Goal: Task Accomplishment & Management: Complete application form

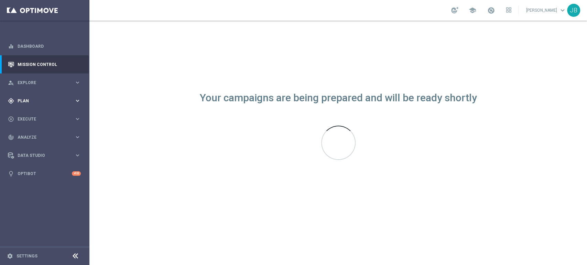
click at [33, 94] on div "gps_fixed Plan keyboard_arrow_right" at bounding box center [44, 101] width 89 height 18
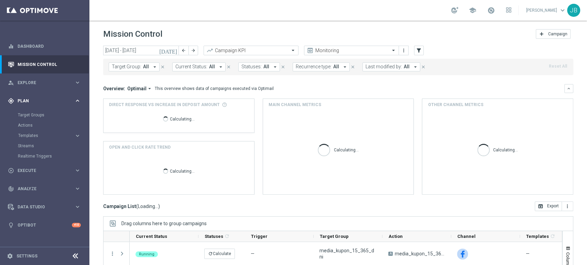
click at [33, 99] on span "Plan" at bounding box center [46, 101] width 57 height 4
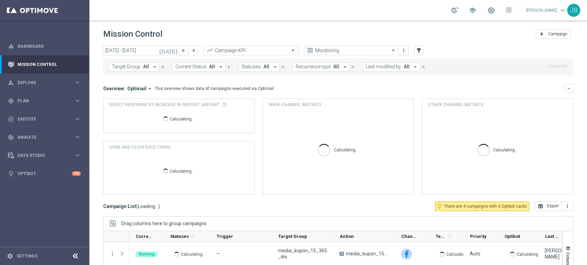
click at [39, 112] on link "Target Groups" at bounding box center [45, 115] width 54 height 6
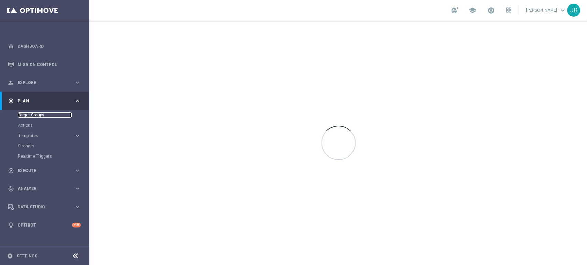
click at [39, 112] on link "Target Groups" at bounding box center [45, 115] width 54 height 6
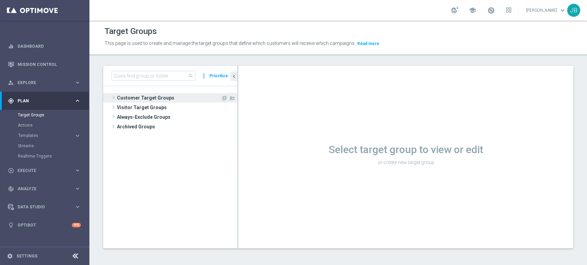
click at [143, 98] on span "Customer Target Groups" at bounding box center [169, 98] width 104 height 10
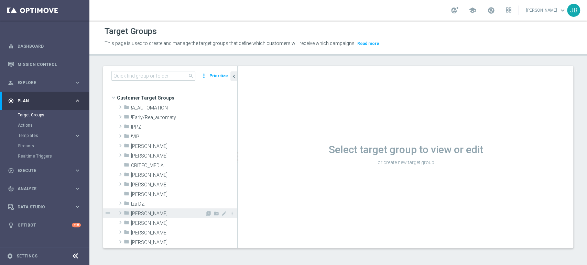
click at [149, 211] on span "Justyna B." at bounding box center [168, 214] width 74 height 6
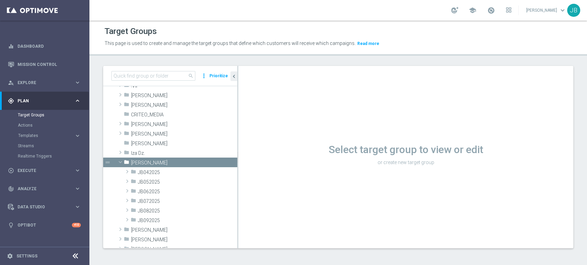
scroll to position [99, 0]
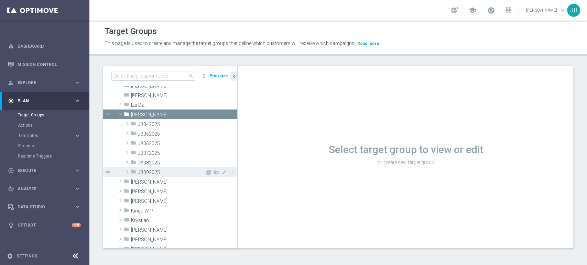
click at [168, 173] on span "JB092025" at bounding box center [171, 173] width 67 height 6
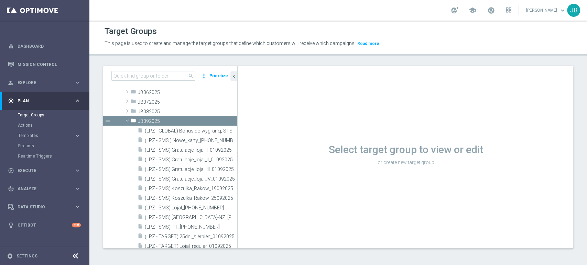
click at [237, 244] on tree-viewport "Customer Target Groups library_add create_new_folder folder" at bounding box center [170, 167] width 134 height 162
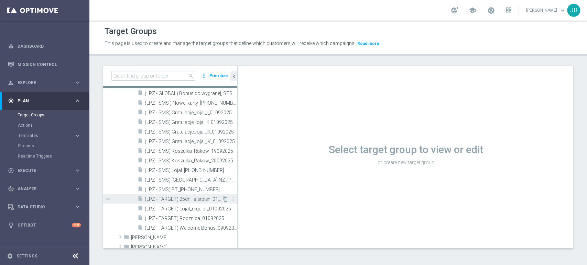
click at [222, 200] on icon "content_copy" at bounding box center [225, 200] width 6 height 6
click at [222, 170] on icon "content_copy" at bounding box center [225, 171] width 6 height 6
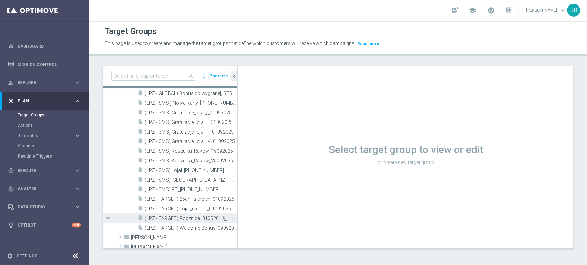
click at [222, 220] on icon "content_copy" at bounding box center [225, 219] width 6 height 6
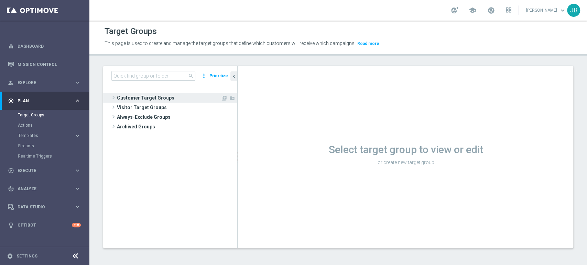
click at [120, 97] on span "Customer Target Groups" at bounding box center [169, 98] width 104 height 10
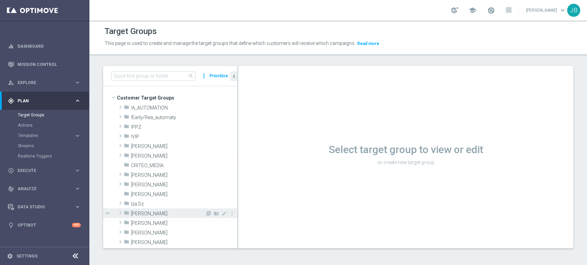
click at [156, 217] on div "folder [PERSON_NAME]" at bounding box center [164, 214] width 81 height 10
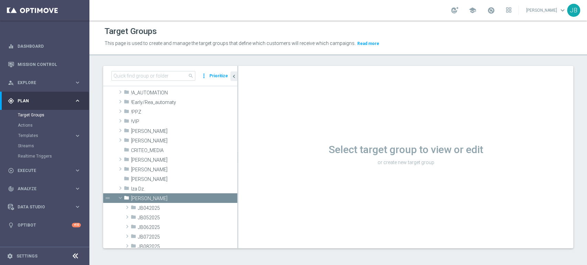
scroll to position [66, 0]
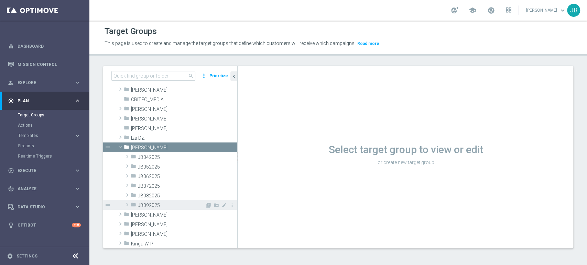
click at [172, 205] on span "JB092025" at bounding box center [171, 206] width 67 height 6
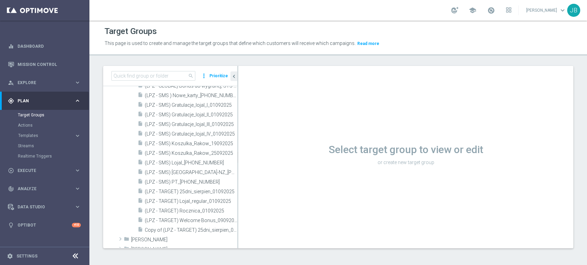
scroll to position [250, 0]
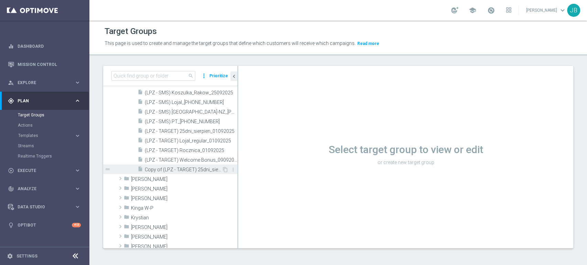
click at [205, 167] on span "Copy of (LPZ - TARGET) 25dni_sierpien_01092025" at bounding box center [183, 170] width 77 height 6
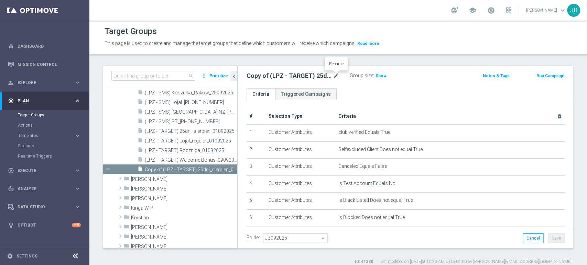
click at [338, 76] on icon "mode_edit" at bounding box center [336, 76] width 6 height 8
type input "(LPZ - SMS) Lojal_29092025"
click at [413, 90] on ul "Criteria Triggered Campaigns" at bounding box center [405, 94] width 335 height 12
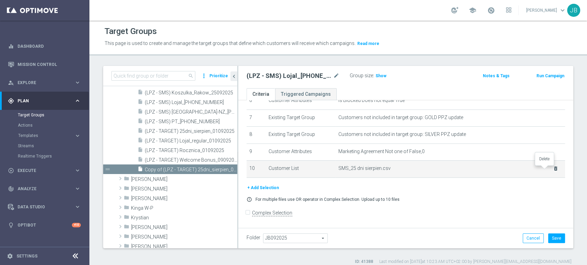
click at [553, 170] on icon "delete_forever" at bounding box center [556, 169] width 6 height 6
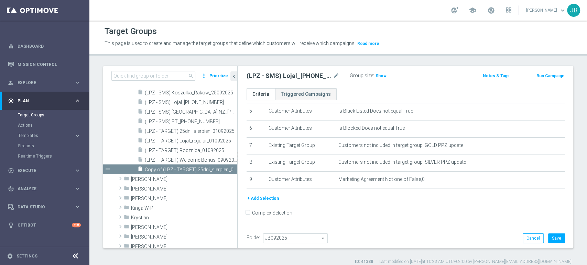
click at [261, 199] on button "+ Add Selection" at bounding box center [263, 199] width 33 height 8
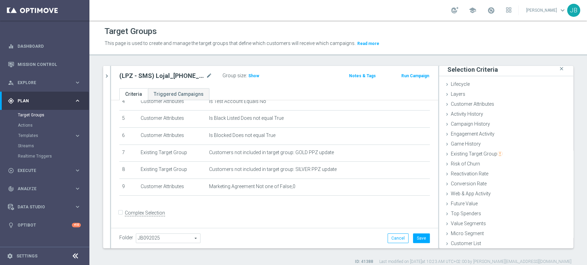
scroll to position [3, 0]
click at [489, 242] on div "Customer List done" at bounding box center [506, 244] width 134 height 10
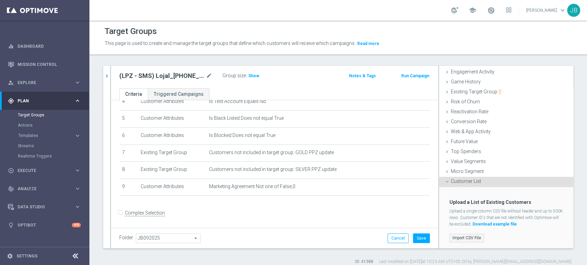
click at [464, 237] on label "Import CSV File" at bounding box center [466, 238] width 35 height 9
click at [0, 0] on input "Import CSV File" at bounding box center [0, 0] width 0 height 0
click at [449, 236] on label "Import CSV File" at bounding box center [466, 238] width 35 height 9
click at [0, 0] on input "Import CSV File" at bounding box center [0, 0] width 0 height 0
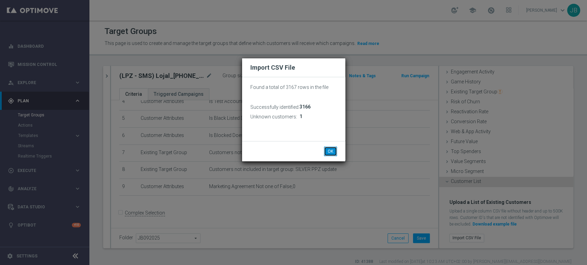
click at [333, 149] on button "OK" at bounding box center [330, 152] width 13 height 10
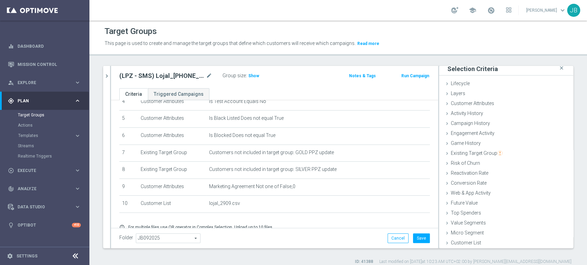
scroll to position [110, 0]
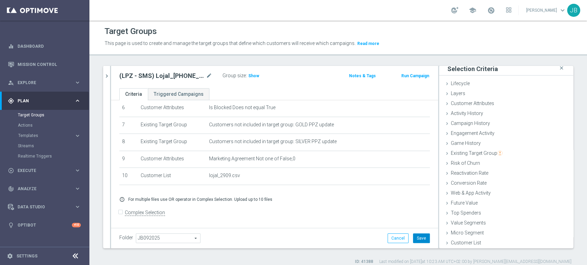
click at [415, 237] on button "Save" at bounding box center [421, 239] width 17 height 10
click at [250, 77] on span "Show" at bounding box center [253, 76] width 11 height 5
click at [31, 173] on div "play_circle_outline Execute" at bounding box center [41, 171] width 66 height 6
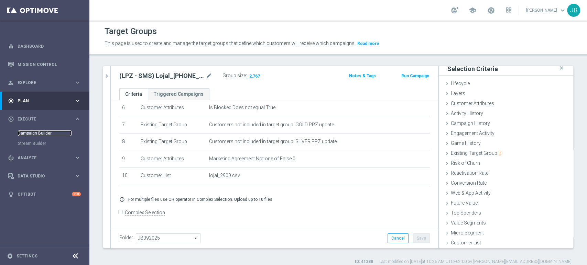
click at [55, 134] on link "Campaign Builder" at bounding box center [45, 134] width 54 height 6
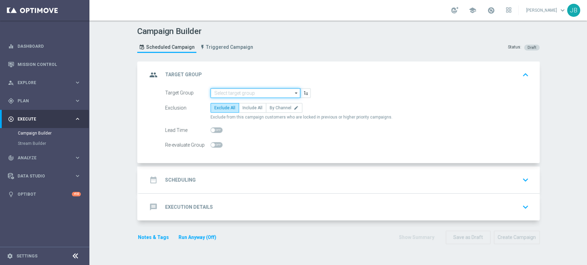
click at [233, 92] on input at bounding box center [255, 93] width 90 height 10
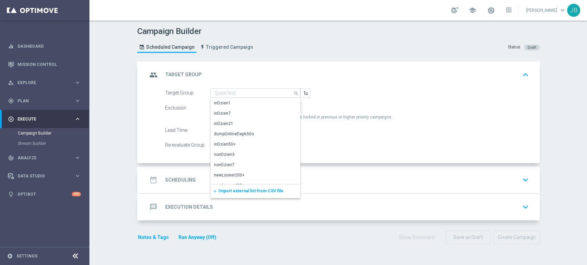
click at [244, 192] on span "Import external list from CSV file" at bounding box center [250, 191] width 65 height 5
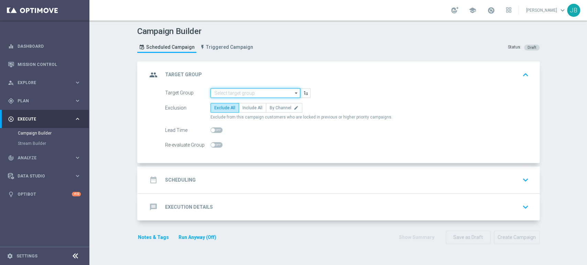
click at [251, 90] on input at bounding box center [255, 93] width 90 height 10
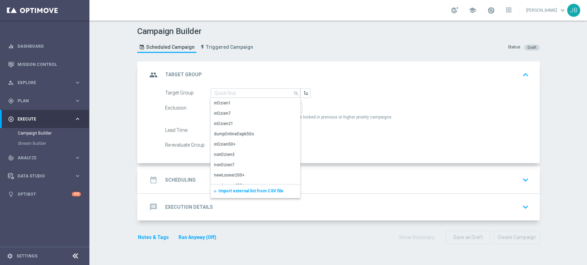
click at [232, 189] on span "Import external list from CSV file" at bounding box center [250, 191] width 65 height 5
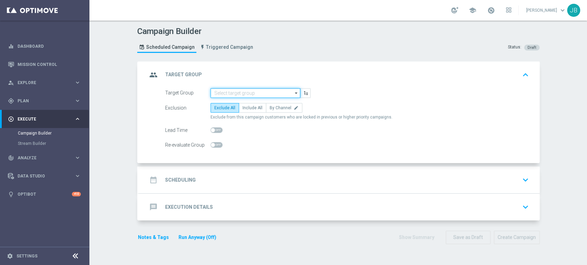
click at [210, 90] on input at bounding box center [255, 93] width 90 height 10
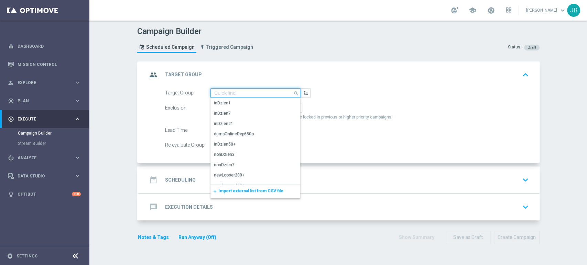
paste input "(LPZ - SMS) Lojal_29092025"
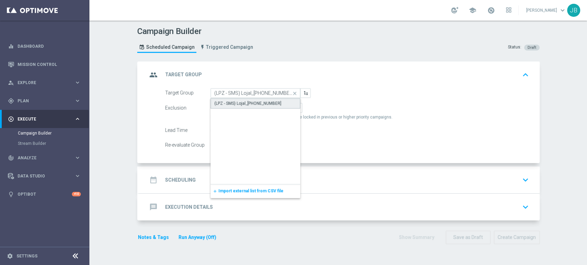
click at [216, 98] on div "(LPZ - SMS) Lojal_29092025" at bounding box center [255, 103] width 90 height 10
type input "(LPZ - SMS) Lojal_29092025"
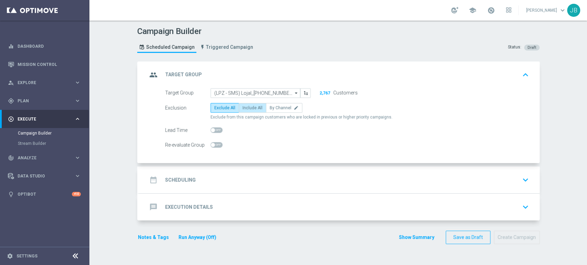
click at [248, 104] on label "Include All" at bounding box center [253, 108] width 28 height 10
click at [247, 107] on input "Include All" at bounding box center [244, 109] width 4 height 4
radio input "true"
click at [214, 107] on span "Exclude All" at bounding box center [224, 108] width 21 height 5
click at [214, 107] on input "Exclude All" at bounding box center [216, 109] width 4 height 4
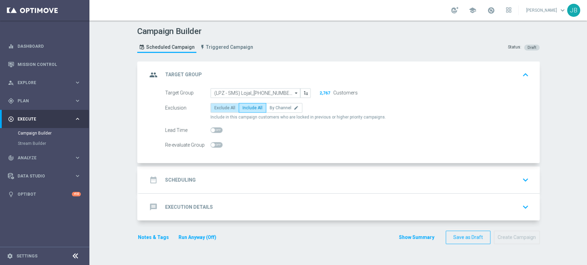
radio input "true"
click at [497, 180] on div "date_range Scheduling keyboard_arrow_down" at bounding box center [339, 180] width 384 height 13
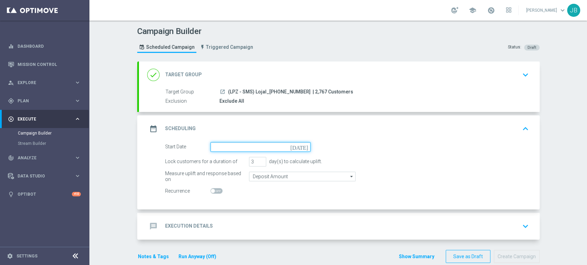
click at [245, 148] on input at bounding box center [260, 147] width 100 height 10
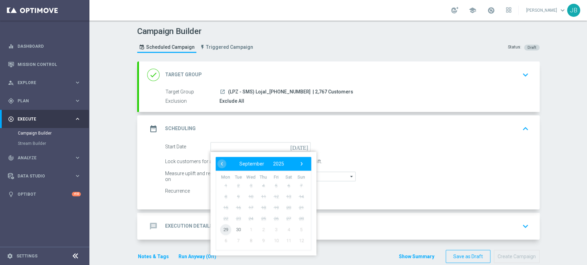
click at [225, 227] on span "29" at bounding box center [225, 229] width 11 height 11
type input "29 Sep 2025"
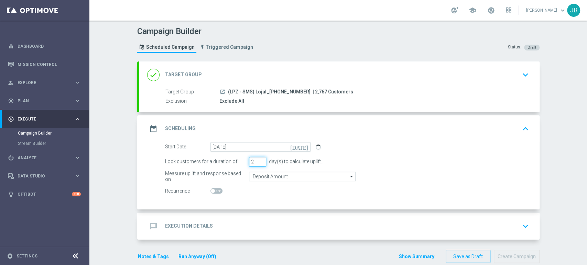
click at [260, 163] on input "2" at bounding box center [257, 162] width 17 height 10
type input "1"
click at [260, 163] on input "1" at bounding box center [257, 162] width 17 height 10
click at [223, 224] on div "message Execution Details keyboard_arrow_down" at bounding box center [339, 226] width 384 height 13
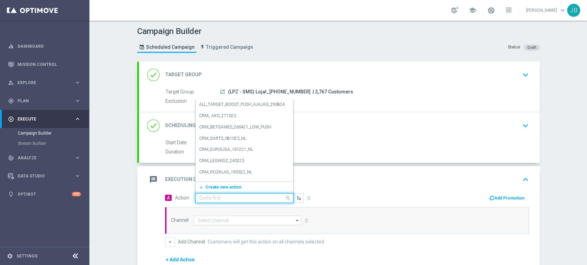
click at [201, 196] on input "text" at bounding box center [237, 199] width 77 height 6
paste input "(LPZ - SMS) Lojal_29092025"
type input "(LPZ - SMS) Lojal_29092025"
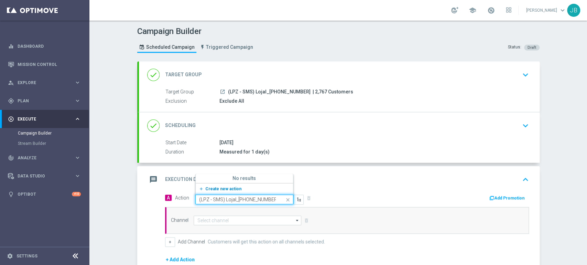
click at [211, 188] on span "Create new action" at bounding box center [223, 189] width 36 height 5
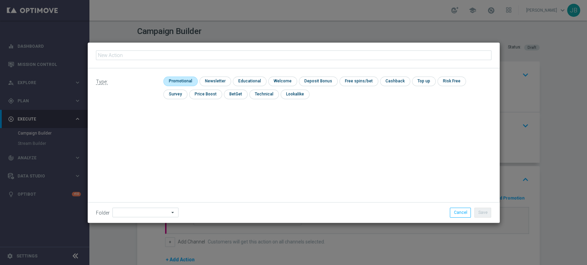
type input "(LPZ - SMS) Lojal_29092025"
click at [210, 80] on input "checkbox" at bounding box center [214, 81] width 30 height 9
checkbox input "true"
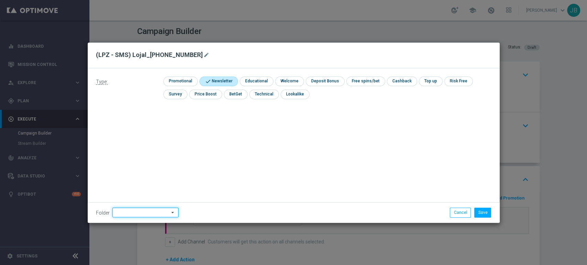
click at [122, 211] on input at bounding box center [145, 213] width 66 height 10
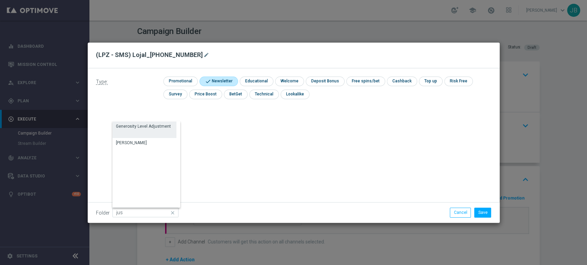
click at [139, 134] on div "Generosity Level Adjustment" at bounding box center [144, 130] width 64 height 17
click at [138, 144] on div "Justyna B." at bounding box center [144, 143] width 64 height 10
type input "Justyna B."
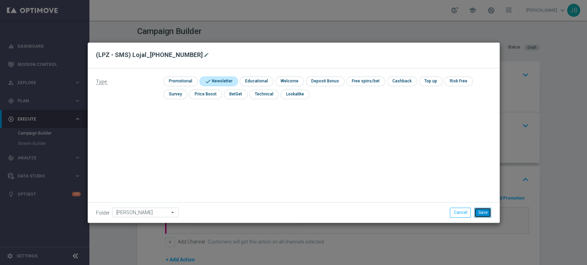
click at [490, 212] on button "Save" at bounding box center [482, 213] width 17 height 10
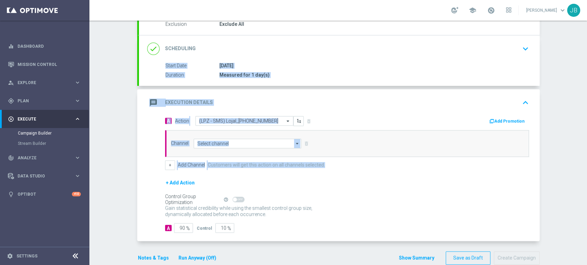
drag, startPoint x: 586, startPoint y: 125, endPoint x: 586, endPoint y: 190, distance: 65.7
click at [586, 190] on div "Campaign Builder Scheduled Campaign Triggered Campaign Status: Draft done Targe…" at bounding box center [338, 143] width 498 height 245
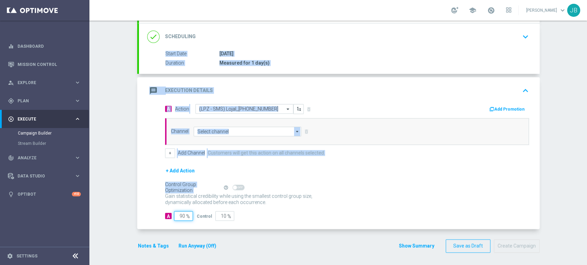
click at [178, 214] on input "90" at bounding box center [183, 216] width 19 height 10
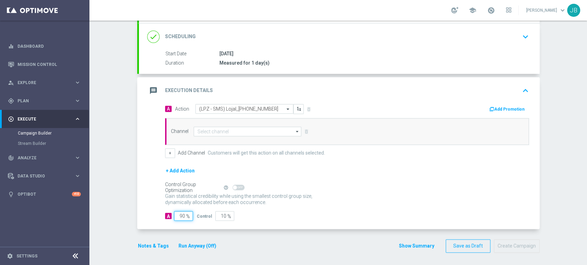
type input "0"
type input "100"
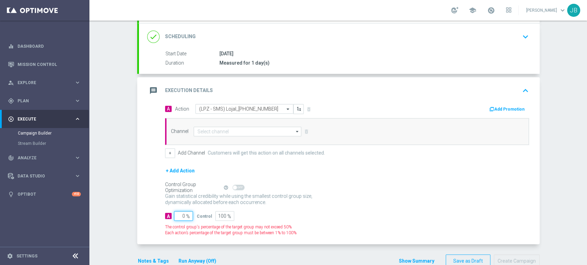
type input "10"
type input "90"
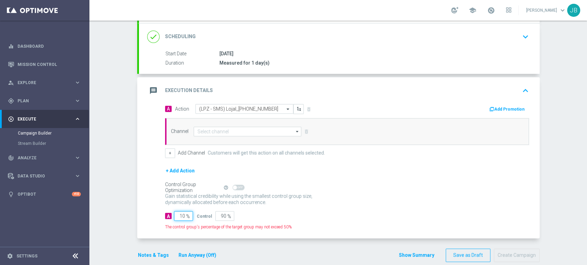
type input "100"
type input "0"
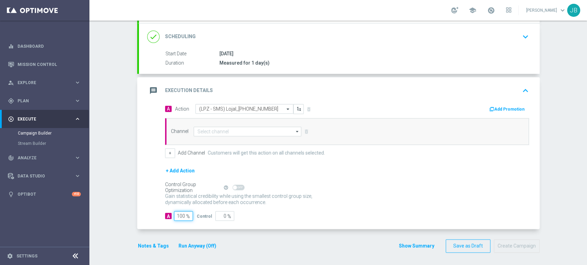
type input "100"
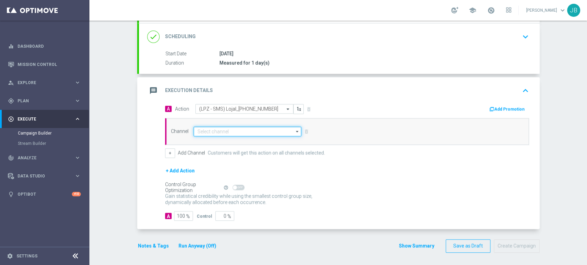
click at [227, 127] on input at bounding box center [248, 132] width 108 height 10
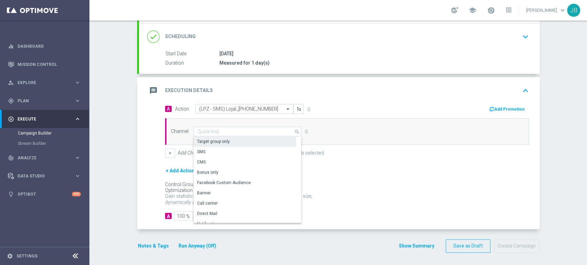
click at [216, 145] on div "Target group only" at bounding box center [245, 142] width 102 height 10
type input "Target group only"
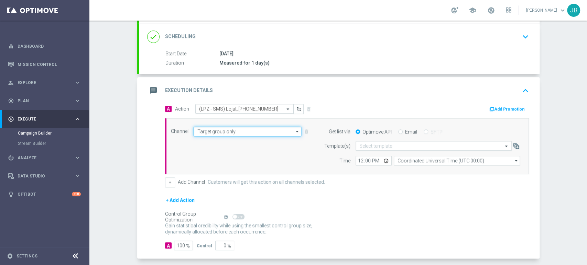
click at [216, 134] on input "Target group only" at bounding box center [248, 132] width 108 height 10
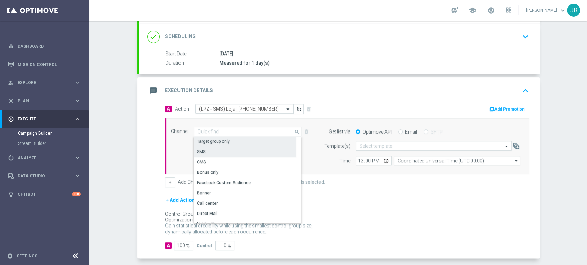
click at [215, 151] on div "SMS" at bounding box center [245, 152] width 102 height 10
type input "SMS"
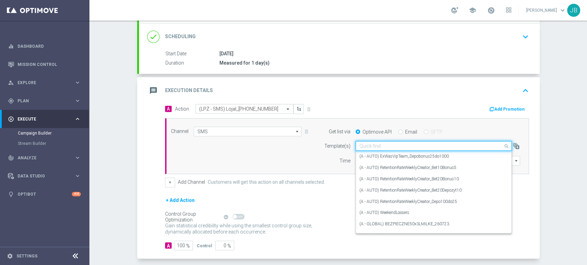
click at [380, 144] on input "text" at bounding box center [426, 146] width 135 height 6
paste input "(LPZ - SMS) Lojal_29092025"
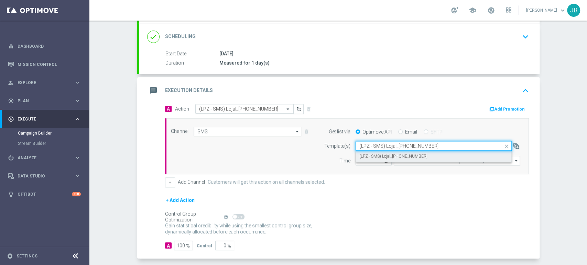
click at [380, 151] on div "(LPZ - SMS) Lojal_29092025" at bounding box center [433, 156] width 149 height 11
type input "(LPZ - SMS) Lojal_29092025"
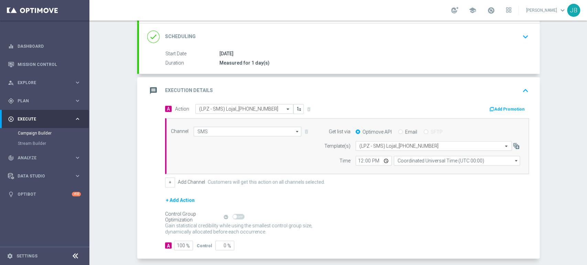
click at [586, 53] on div "Campaign Builder Scheduled Campaign Triggered Campaign Status: Draft done Targe…" at bounding box center [338, 143] width 498 height 245
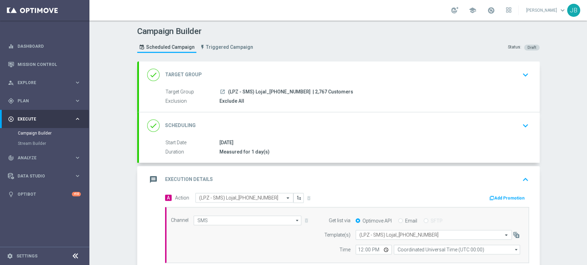
click at [520, 70] on icon "keyboard_arrow_down" at bounding box center [525, 75] width 10 height 10
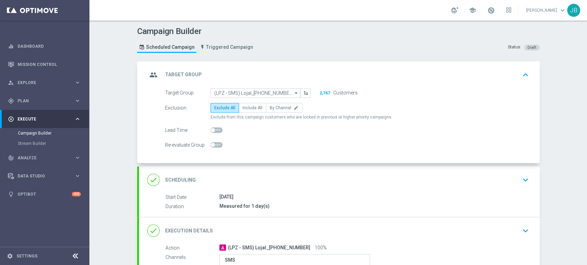
click at [510, 173] on div "done Scheduling keyboard_arrow_down" at bounding box center [339, 180] width 401 height 27
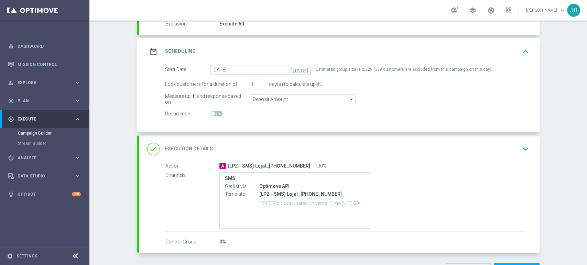
scroll to position [89, 0]
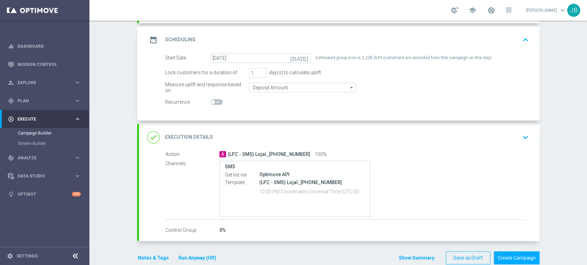
drag, startPoint x: 586, startPoint y: 113, endPoint x: 586, endPoint y: 173, distance: 59.5
click at [586, 173] on div "Campaign Builder Scheduled Campaign Triggered Campaign Status: Draft done Targe…" at bounding box center [338, 143] width 498 height 245
click at [553, 143] on div "Campaign Builder Scheduled Campaign Triggered Campaign Status: Draft done Targe…" at bounding box center [338, 143] width 498 height 245
click at [484, 138] on div "done Execution Details keyboard_arrow_down" at bounding box center [339, 137] width 384 height 13
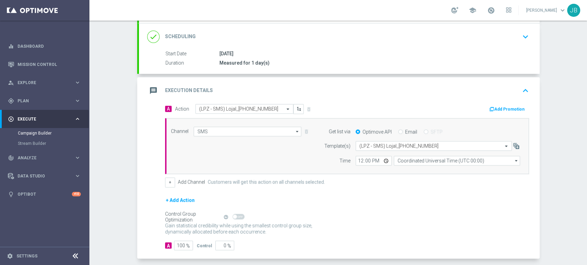
scroll to position [0, 0]
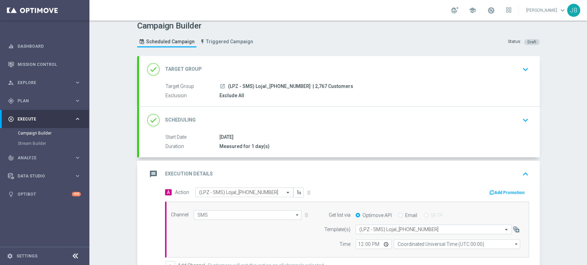
click at [586, 52] on div "Campaign Builder Scheduled Campaign Triggered Campaign Status: Draft done Targe…" at bounding box center [338, 143] width 498 height 245
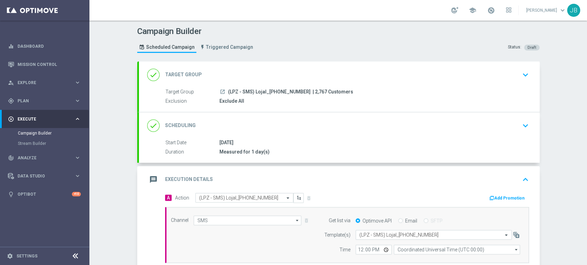
click at [480, 80] on div "done Target Group keyboard_arrow_down" at bounding box center [339, 74] width 384 height 13
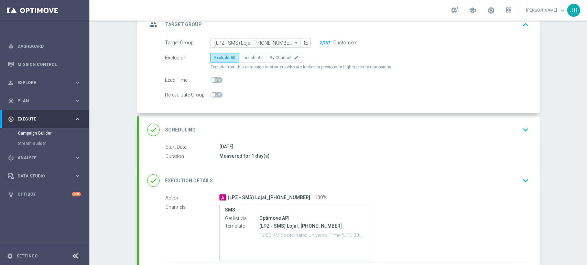
scroll to position [61, 0]
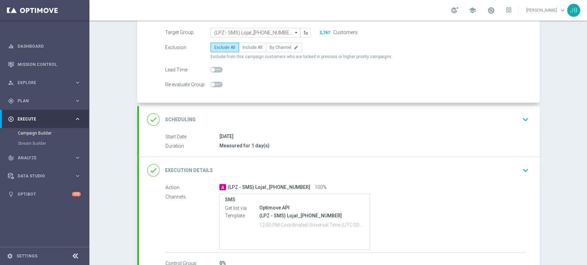
drag, startPoint x: 586, startPoint y: 117, endPoint x: 586, endPoint y: 157, distance: 39.9
click at [586, 157] on div "Campaign Builder Scheduled Campaign Triggered Campaign Status: Draft group Targ…" at bounding box center [338, 143] width 498 height 245
click at [512, 112] on div "done Scheduling keyboard_arrow_down" at bounding box center [339, 119] width 401 height 27
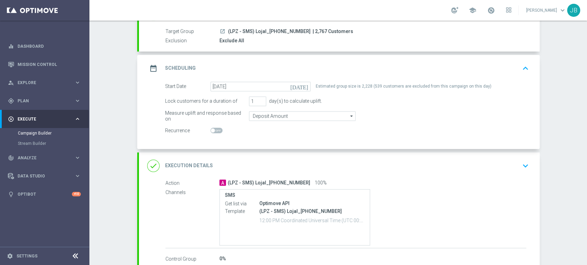
scroll to position [87, 0]
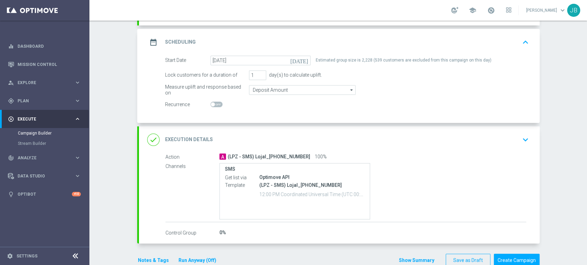
click at [512, 131] on div "done Execution Details keyboard_arrow_down" at bounding box center [339, 140] width 401 height 27
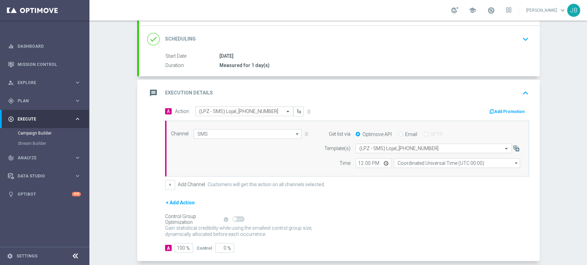
scroll to position [119, 0]
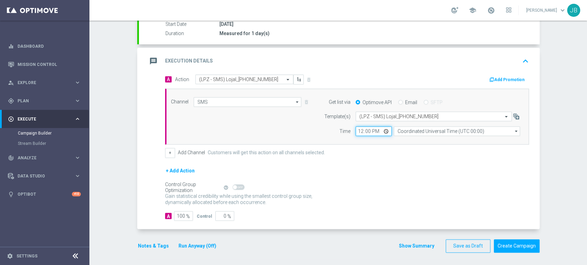
click at [358, 131] on input "12:00" at bounding box center [374, 132] width 36 height 10
type input "10:40"
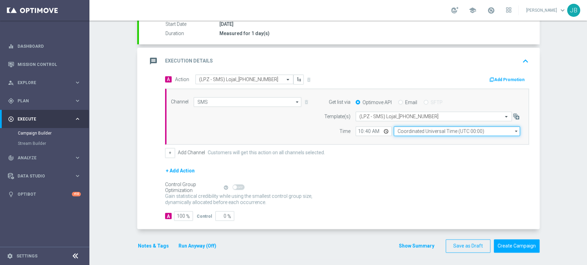
click at [460, 131] on input "Coordinated Universal Time (UTC 00:00)" at bounding box center [457, 132] width 126 height 10
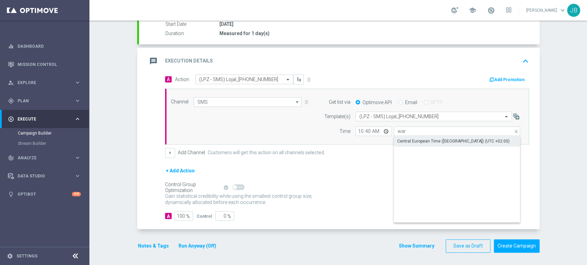
click at [451, 138] on div "Central European Time (Warsaw) (UTC +02:00)" at bounding box center [453, 141] width 112 height 6
type input "Central European Time (Warsaw) (UTC +02:00)"
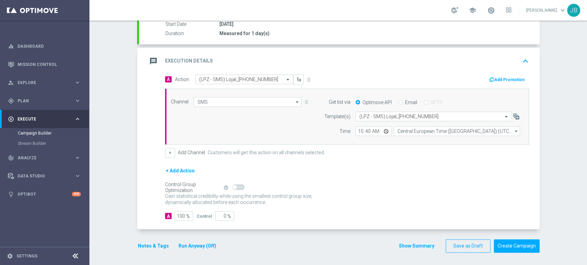
click at [561, 167] on div "Campaign Builder Scheduled Campaign Triggered Campaign Status: Draft done Targe…" at bounding box center [338, 143] width 498 height 245
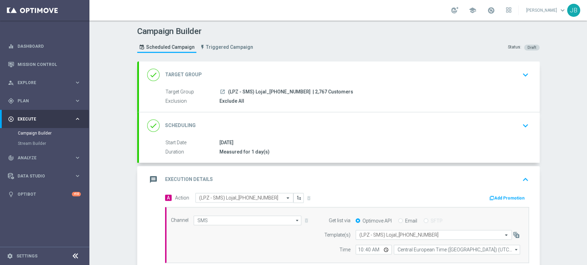
click at [566, 106] on div "Campaign Builder Scheduled Campaign Triggered Campaign Status: Draft done Targe…" at bounding box center [338, 143] width 498 height 245
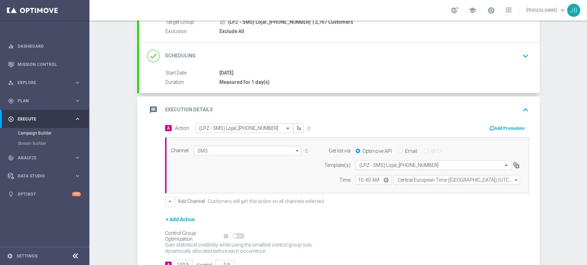
scroll to position [71, 0]
click at [586, 131] on div "Campaign Builder Scheduled Campaign Triggered Campaign Status: Draft done Targe…" at bounding box center [338, 143] width 498 height 245
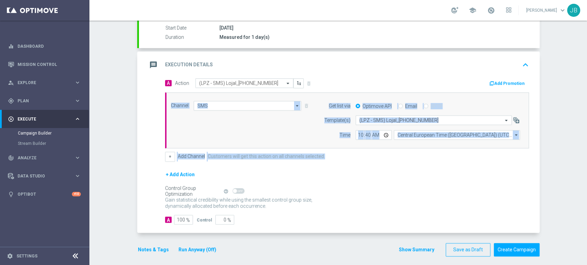
scroll to position [119, 0]
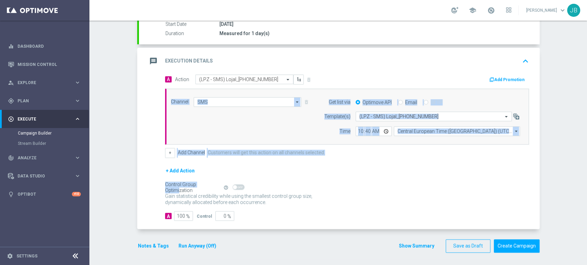
drag, startPoint x: 586, startPoint y: 131, endPoint x: 586, endPoint y: 170, distance: 38.5
click at [586, 170] on div "Campaign Builder Scheduled Campaign Triggered Campaign Status: Draft done Targe…" at bounding box center [338, 143] width 498 height 245
click at [567, 172] on div "Campaign Builder Scheduled Campaign Triggered Campaign Status: Draft done Targe…" at bounding box center [338, 143] width 498 height 245
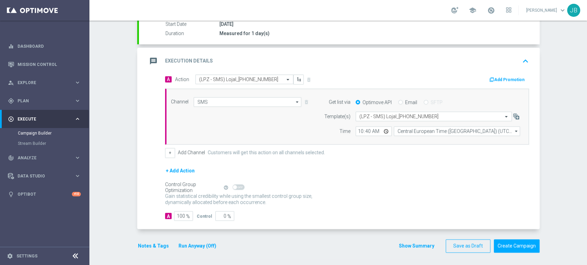
click at [586, 79] on div "Campaign Builder Scheduled Campaign Triggered Campaign Status: Draft done Targe…" at bounding box center [338, 143] width 498 height 245
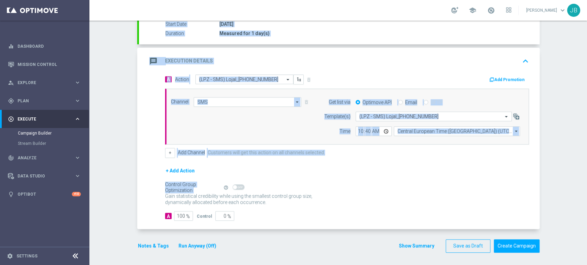
drag, startPoint x: 586, startPoint y: 79, endPoint x: 585, endPoint y: 184, distance: 104.9
click at [585, 184] on div "Campaign Builder Scheduled Campaign Triggered Campaign Status: Draft done Targe…" at bounding box center [338, 143] width 498 height 245
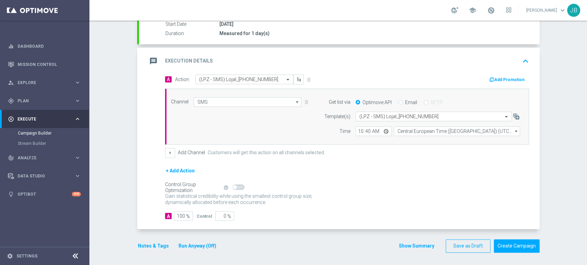
click at [569, 189] on div "Campaign Builder Scheduled Campaign Triggered Campaign Status: Draft done Targe…" at bounding box center [338, 143] width 498 height 245
click at [586, 61] on div "Campaign Builder Scheduled Campaign Triggered Campaign Status: Draft done Targe…" at bounding box center [338, 143] width 498 height 245
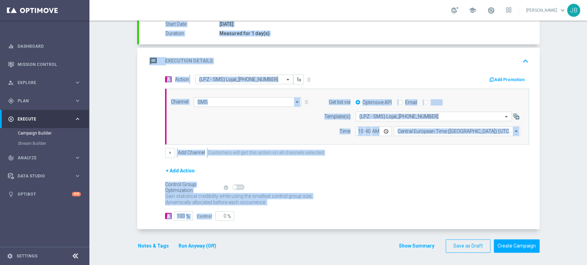
drag, startPoint x: 586, startPoint y: 106, endPoint x: 586, endPoint y: 208, distance: 101.8
click at [586, 208] on div "Campaign Builder Scheduled Campaign Triggered Campaign Status: Draft done Targe…" at bounding box center [338, 143] width 498 height 245
click at [549, 206] on div "Campaign Builder Scheduled Campaign Triggered Campaign Status: Draft done Targe…" at bounding box center [338, 143] width 498 height 245
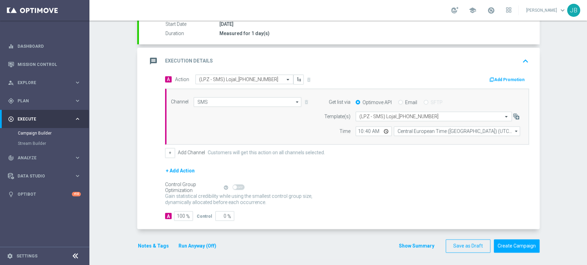
scroll to position [0, 0]
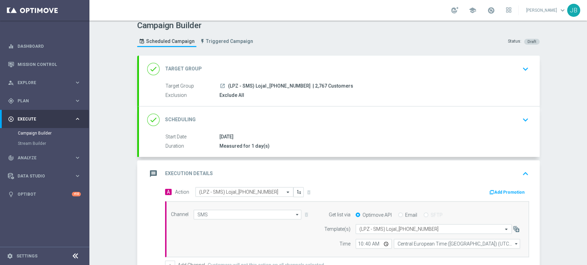
click at [586, 84] on div "Campaign Builder Scheduled Campaign Triggered Campaign Status: Draft done Targe…" at bounding box center [338, 143] width 498 height 245
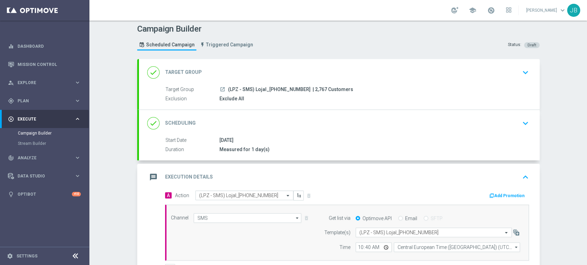
click at [586, 69] on div "Campaign Builder Scheduled Campaign Triggered Campaign Status: Draft done Targe…" at bounding box center [338, 143] width 498 height 245
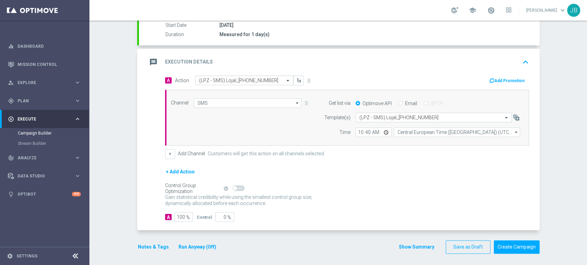
scroll to position [119, 0]
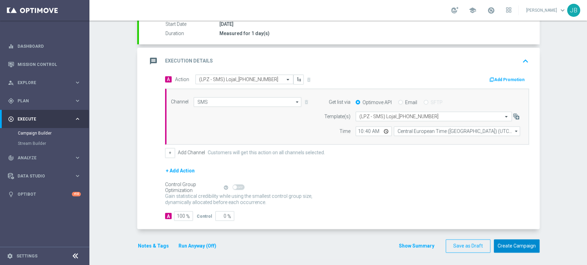
click at [530, 245] on button "Create Campaign" at bounding box center [517, 246] width 46 height 13
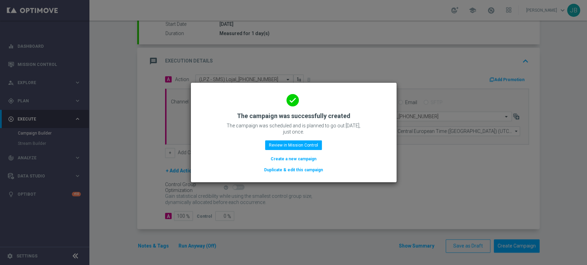
click at [41, 78] on modal-container "done The campaign was successfully created The campaign was scheduled and is pl…" at bounding box center [293, 132] width 587 height 265
click at [37, 41] on modal-container "done The campaign was successfully created The campaign was scheduled and is pl…" at bounding box center [293, 132] width 587 height 265
click at [289, 148] on button "Review in Mission Control" at bounding box center [293, 146] width 57 height 10
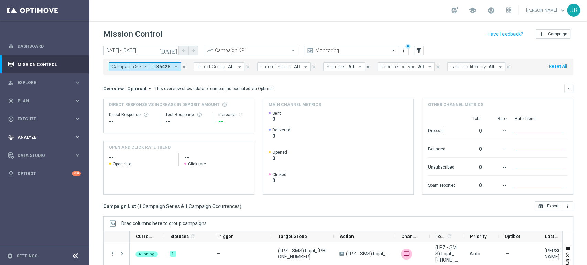
click at [26, 129] on div "track_changes Analyze keyboard_arrow_right" at bounding box center [44, 137] width 89 height 18
click at [30, 120] on span "Execute" at bounding box center [46, 119] width 57 height 4
click at [32, 134] on link "Campaign Builder" at bounding box center [45, 134] width 54 height 6
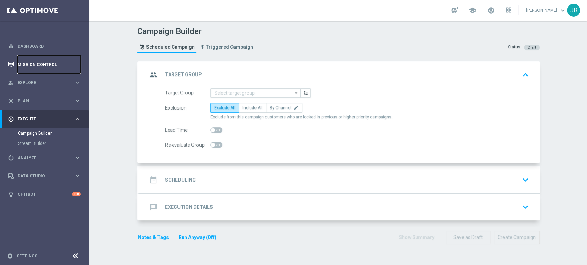
click at [44, 59] on link "Mission Control" at bounding box center [49, 64] width 63 height 18
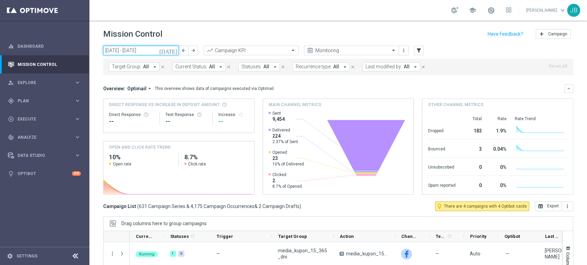
click at [144, 52] on input "29 Sep 2025 - 05 Oct 2025" at bounding box center [141, 51] width 76 height 10
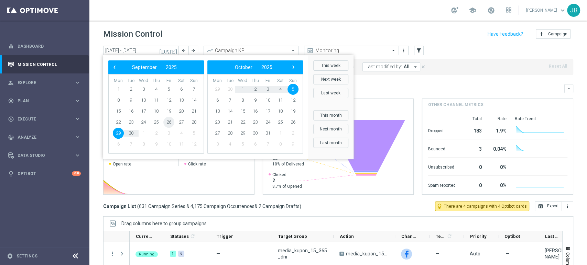
click at [170, 125] on span "26" at bounding box center [168, 122] width 11 height 11
click at [172, 121] on span "26" at bounding box center [168, 122] width 11 height 11
type input "[DATE] - [DATE]"
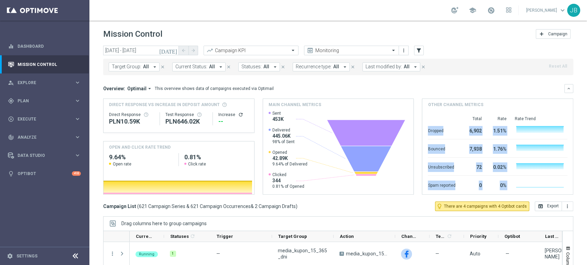
scroll to position [78, 0]
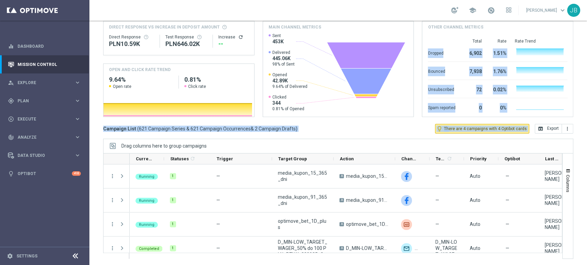
drag, startPoint x: 586, startPoint y: 118, endPoint x: 582, endPoint y: 190, distance: 72.0
click at [582, 190] on div "Mission Control add Campaign today 26 Sep 2025 - 26 Sep 2025 arrow_back arrow_f…" at bounding box center [338, 143] width 498 height 245
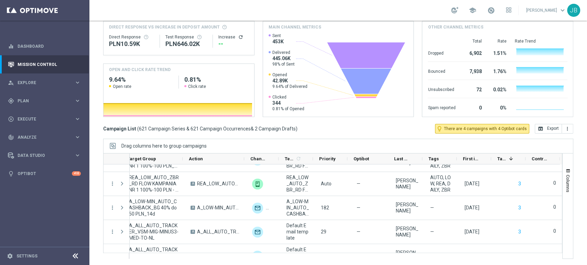
scroll to position [7393, 0]
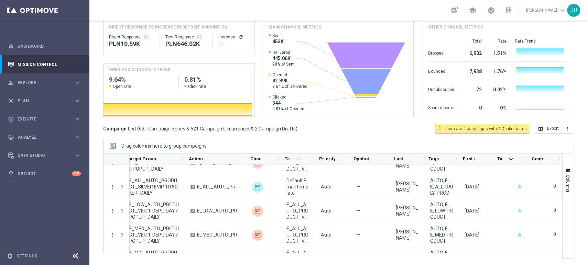
scroll to position [6756, 0]
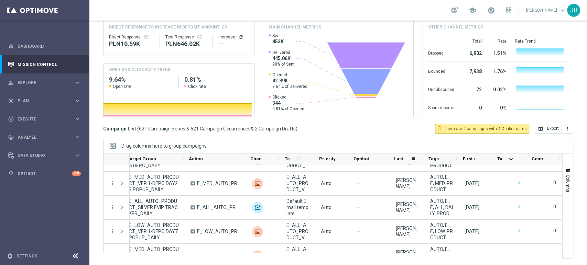
click at [402, 159] on span "Last Modified By" at bounding box center [402, 158] width 17 height 5
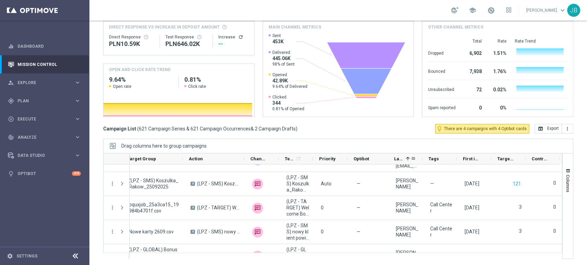
scroll to position [9485, 0]
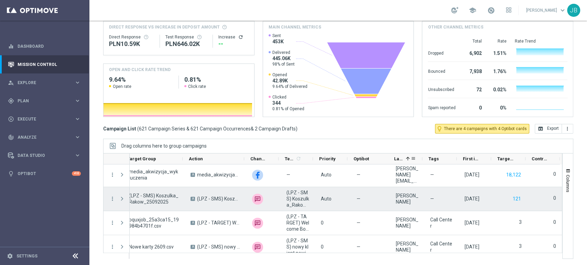
click at [300, 195] on span "(LPZ - SMS) Koszulka_Rakow_25092025" at bounding box center [297, 199] width 23 height 19
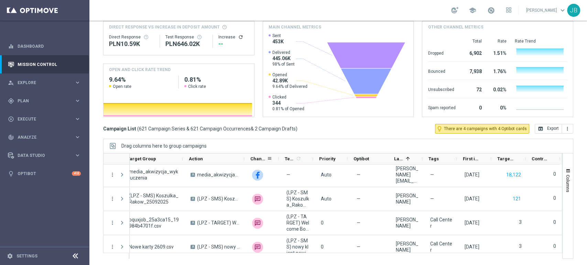
click at [244, 162] on div "Channel" at bounding box center [261, 159] width 34 height 11
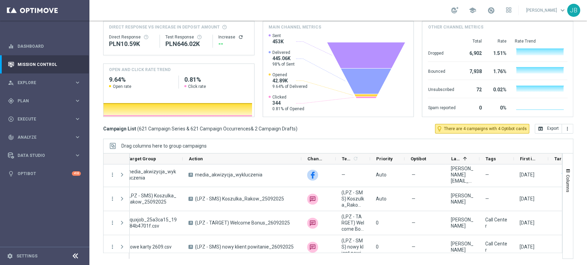
drag, startPoint x: 244, startPoint y: 159, endPoint x: 301, endPoint y: 149, distance: 58.0
click at [301, 149] on div "Drag columns here to group campaigns Drag here to set column labels Trigger" at bounding box center [338, 199] width 470 height 120
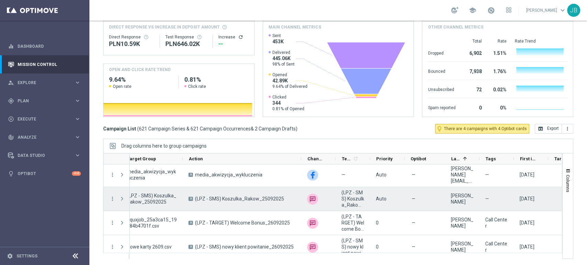
click at [114, 194] on div "more_vert" at bounding box center [109, 199] width 12 height 24
click at [113, 196] on icon "more_vert" at bounding box center [112, 199] width 6 height 6
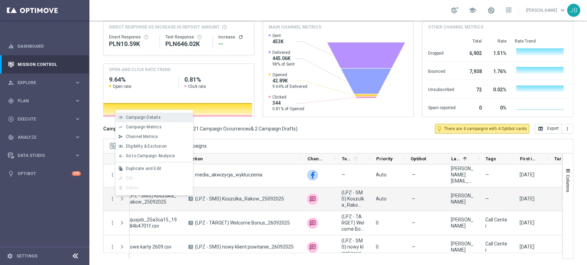
click at [151, 115] on div "list Campaign Details" at bounding box center [154, 118] width 77 height 10
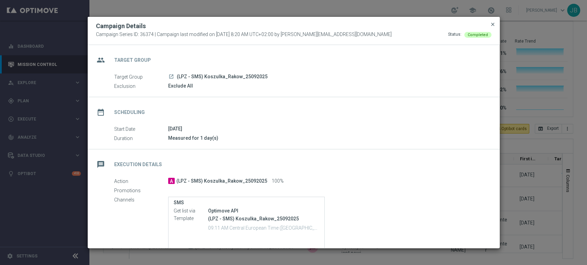
click at [493, 23] on span "close" at bounding box center [493, 25] width 6 height 6
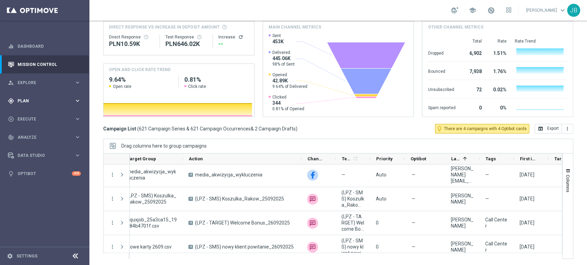
click at [25, 105] on div "gps_fixed Plan keyboard_arrow_right" at bounding box center [44, 101] width 89 height 18
click at [32, 113] on link "Target Groups" at bounding box center [45, 115] width 54 height 6
